Goal: Information Seeking & Learning: Learn about a topic

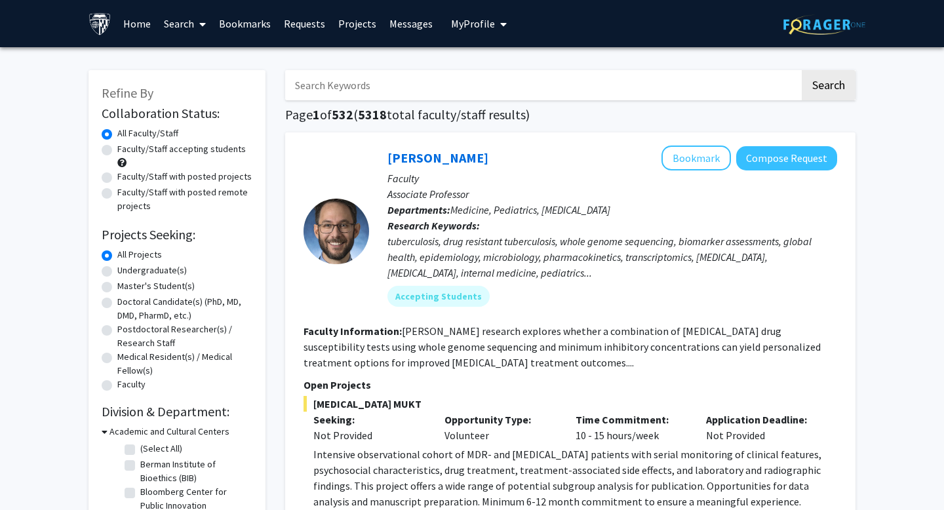
click at [117, 146] on label "Faculty/Staff accepting students" at bounding box center [181, 149] width 129 height 14
click at [117, 146] on input "Faculty/Staff accepting students" at bounding box center [121, 146] width 9 height 9
radio input "true"
click at [384, 92] on input "Search Keywords" at bounding box center [542, 85] width 515 height 30
type input "Dermatology"
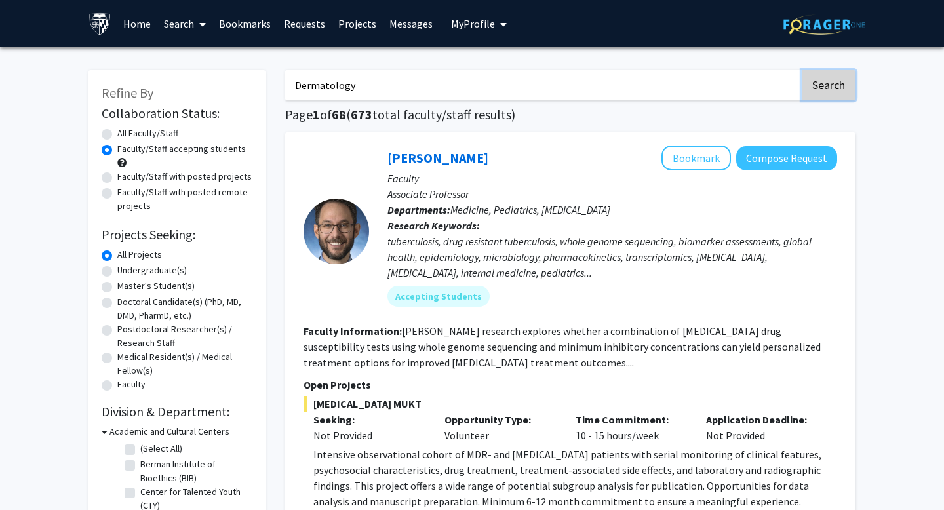
click at [826, 83] on button "Search" at bounding box center [829, 85] width 54 height 30
radio input "true"
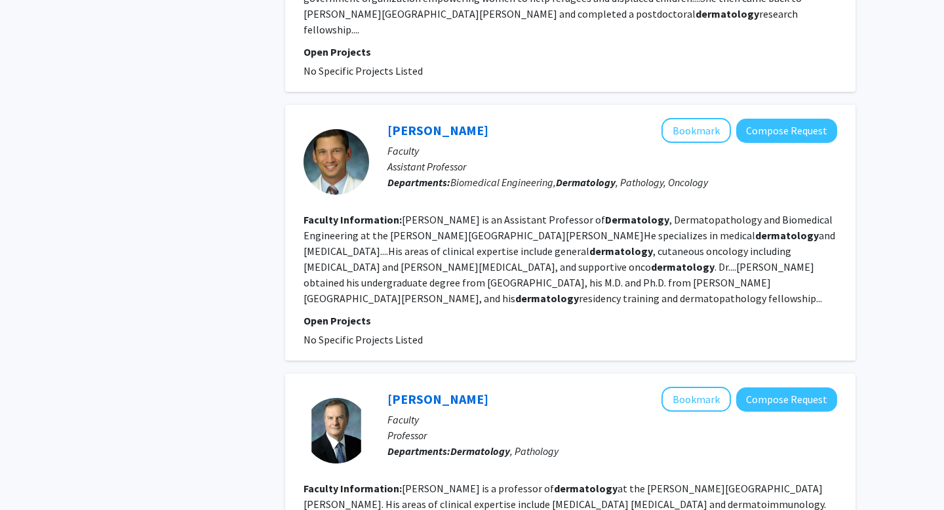
scroll to position [2405, 0]
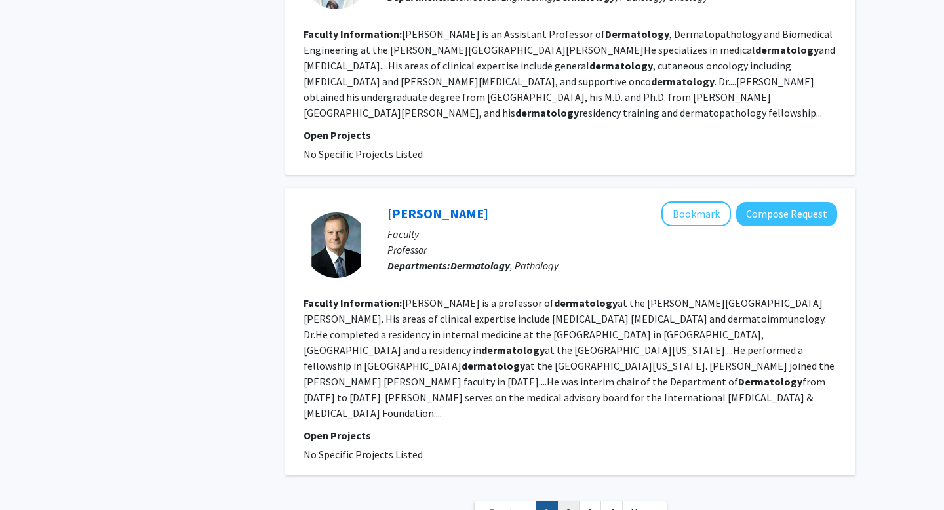
click at [568, 502] on link "2" at bounding box center [568, 513] width 22 height 23
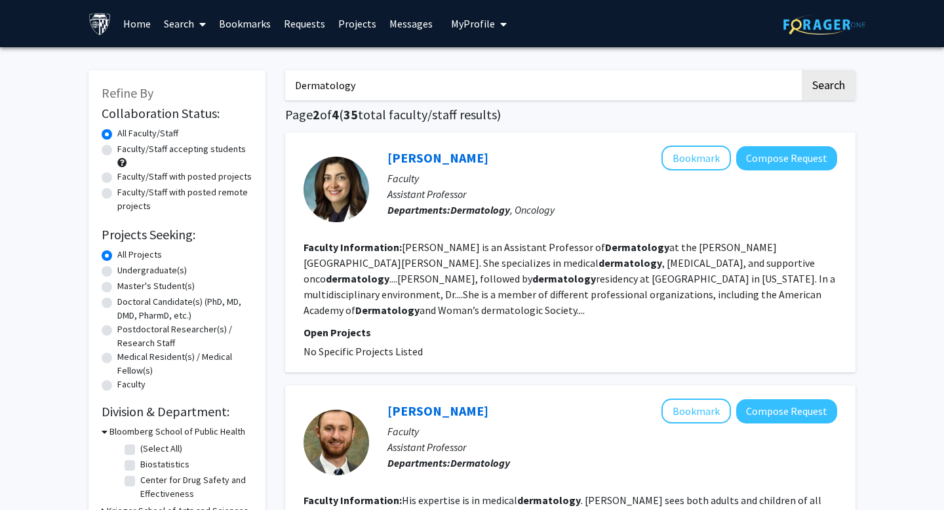
click at [139, 147] on label "Faculty/Staff accepting students" at bounding box center [181, 149] width 129 height 14
click at [126, 147] on input "Faculty/Staff accepting students" at bounding box center [121, 146] width 9 height 9
radio input "true"
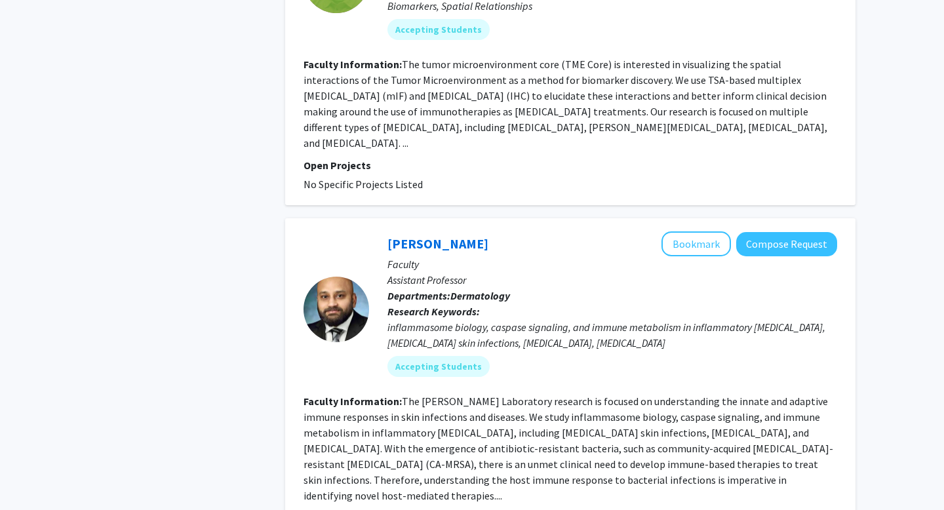
scroll to position [1446, 0]
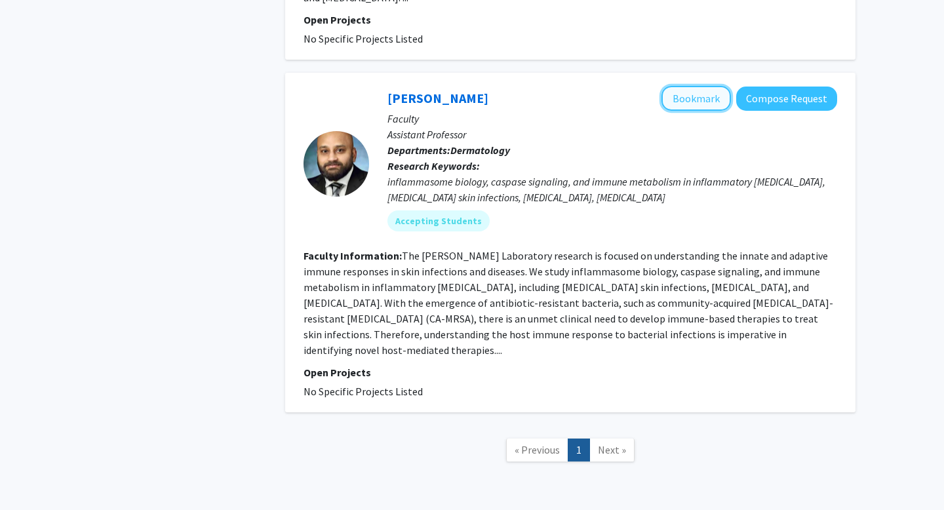
click at [683, 86] on button "Bookmark" at bounding box center [696, 98] width 69 height 25
